Goal: Find specific page/section: Find specific page/section

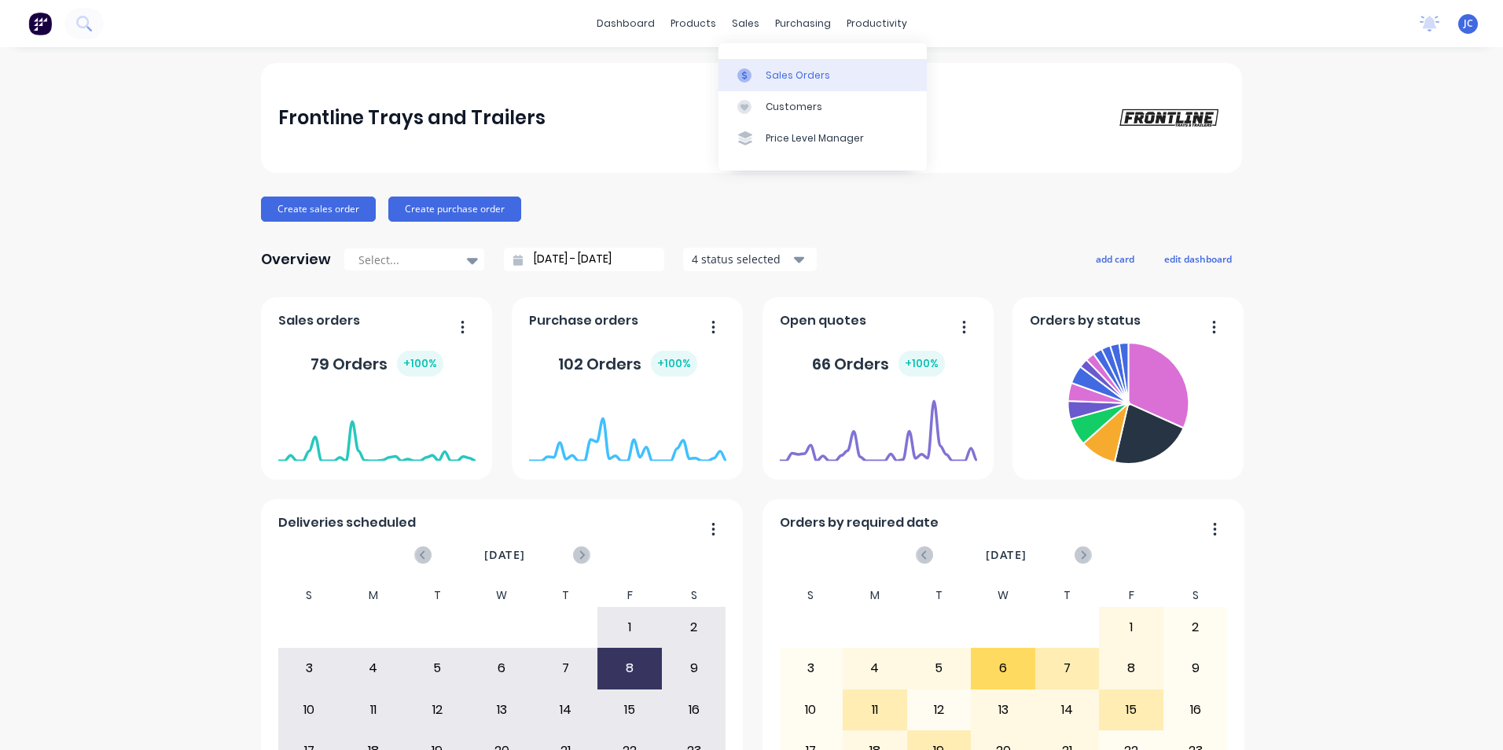
click at [785, 75] on div "Sales Orders" at bounding box center [798, 75] width 64 height 14
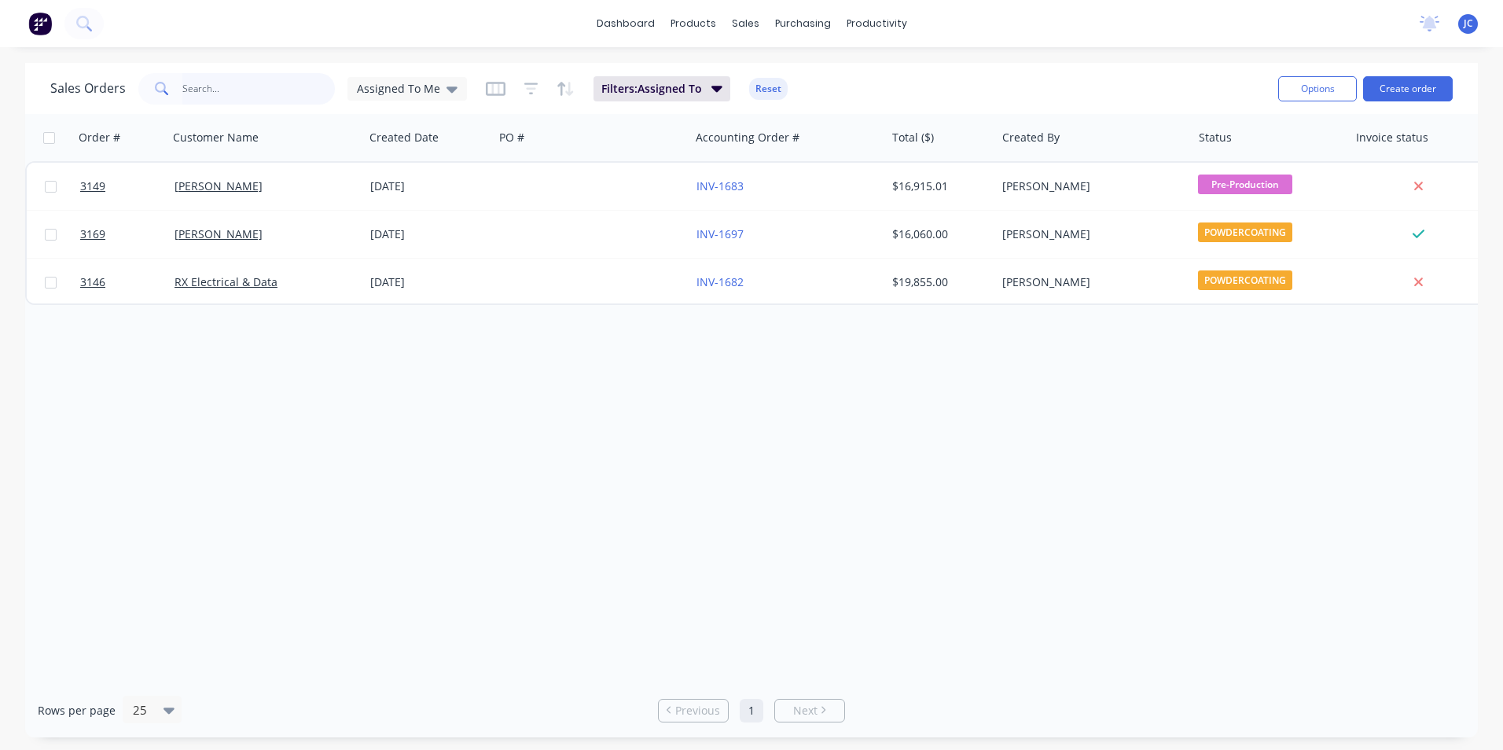
click at [300, 87] on input "text" at bounding box center [258, 88] width 153 height 31
click at [424, 94] on span "Assigned To Me" at bounding box center [398, 88] width 83 height 17
click at [453, 229] on button "None" at bounding box center [441, 223] width 179 height 18
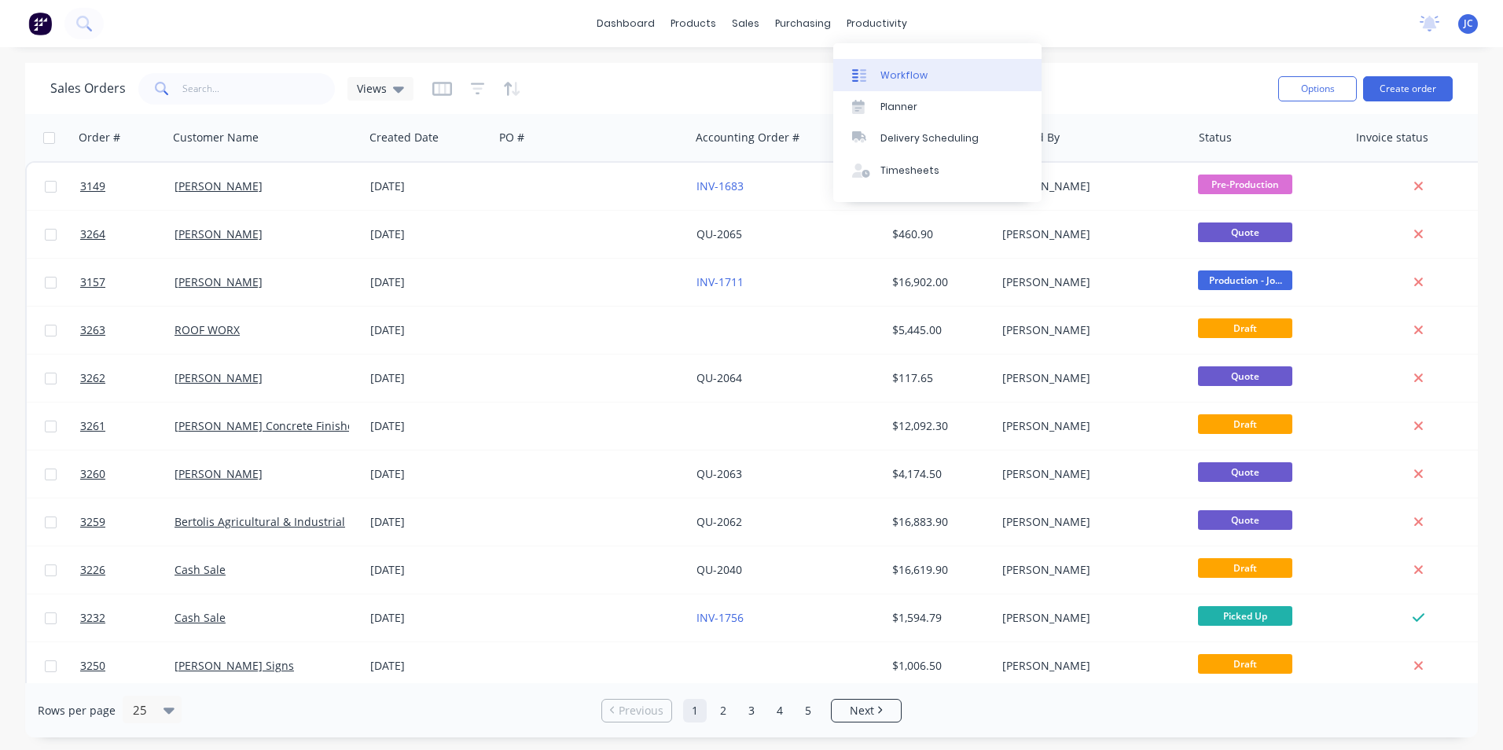
click at [887, 86] on link "Workflow" at bounding box center [937, 74] width 208 height 31
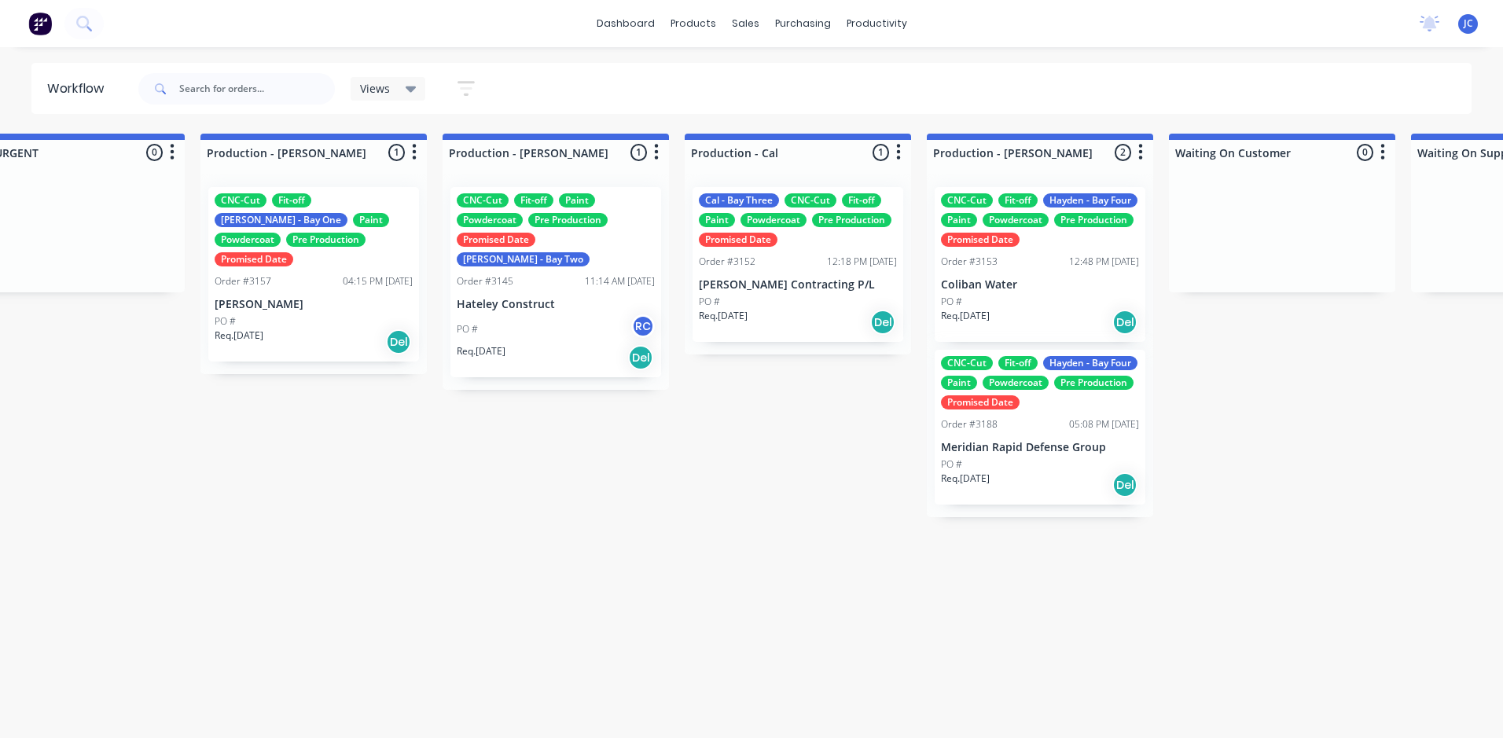
scroll to position [0, 1526]
click at [836, 289] on p "[PERSON_NAME] Contracting P/L" at bounding box center [800, 284] width 198 height 13
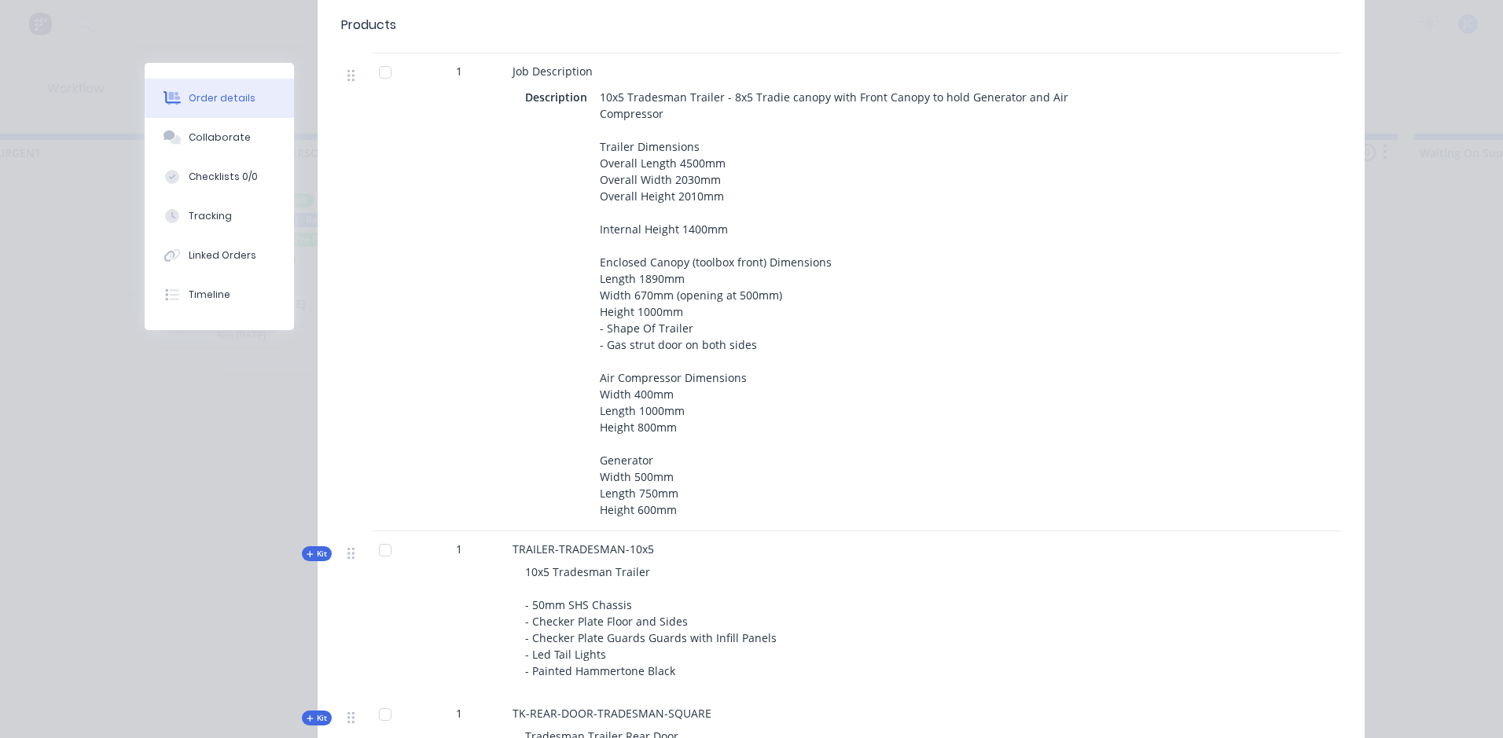
scroll to position [629, 0]
